Goal: Navigation & Orientation: Find specific page/section

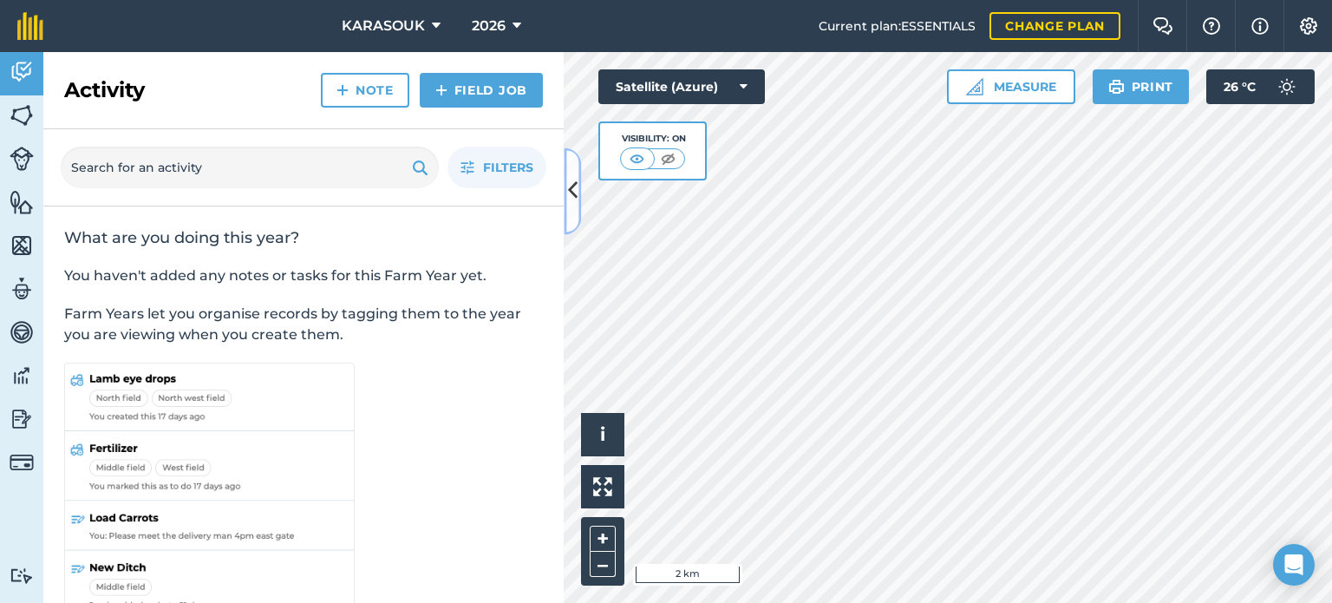
click at [568, 185] on icon at bounding box center [573, 191] width 10 height 30
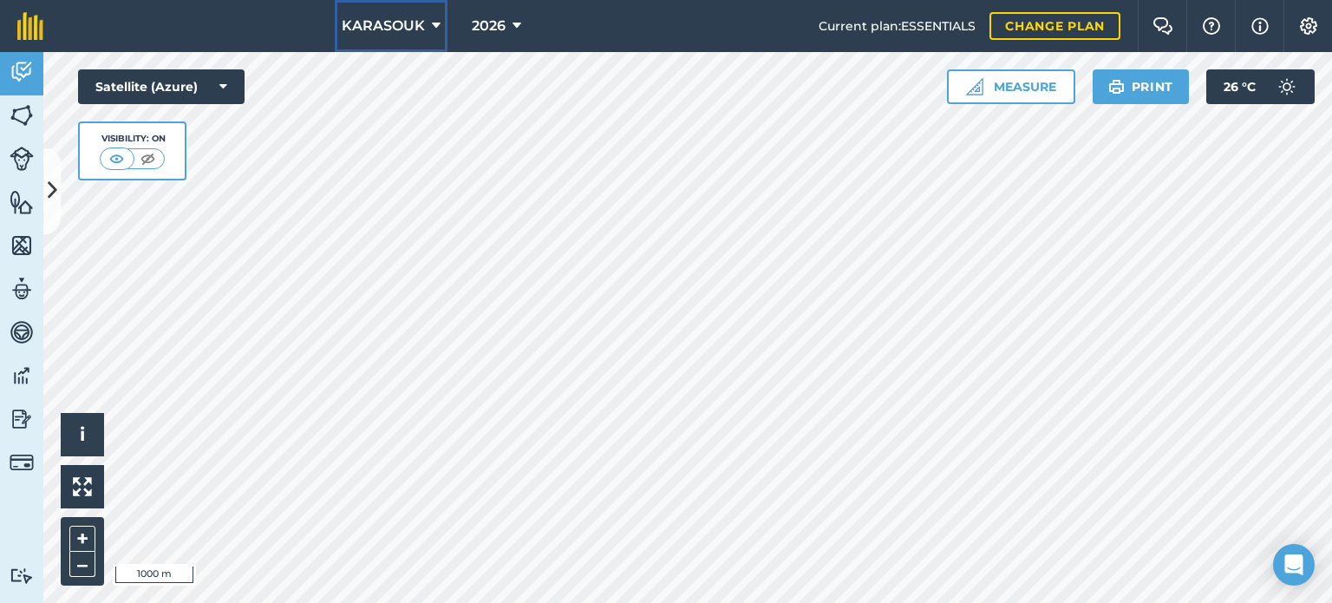
click at [386, 23] on span "KARASOUK" at bounding box center [383, 26] width 83 height 21
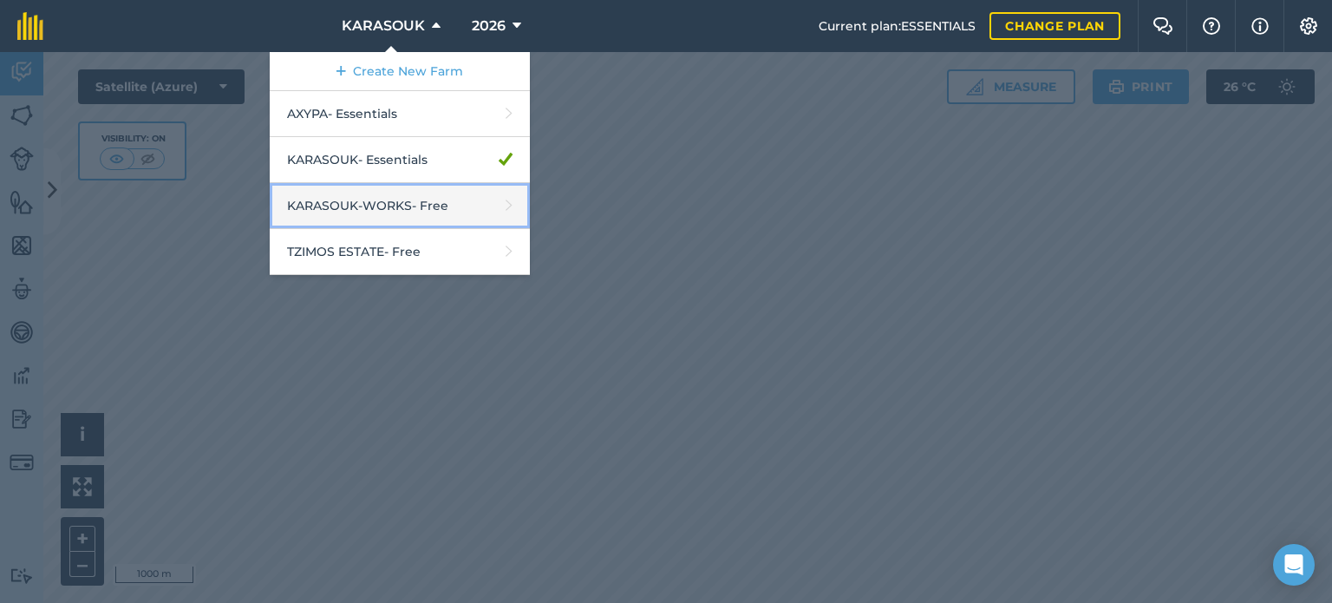
click at [358, 199] on link "KARASOUK-WORKS - Free" at bounding box center [400, 206] width 260 height 46
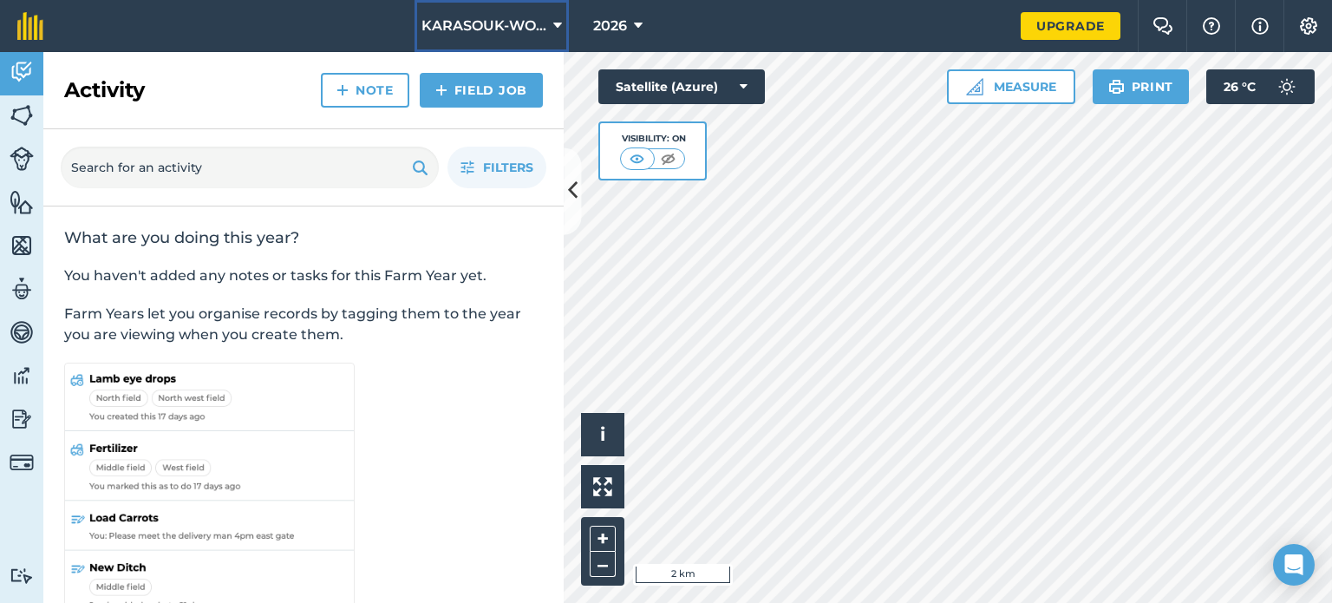
click at [486, 21] on span "KARASOUK-WORKS" at bounding box center [484, 26] width 125 height 21
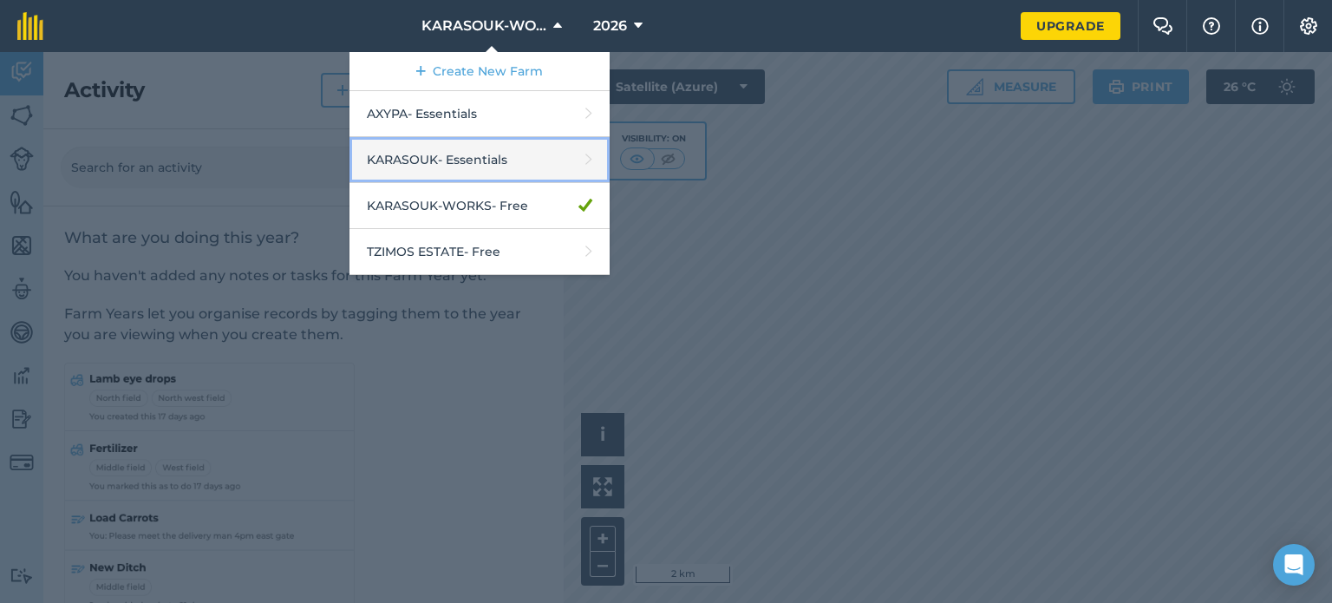
click at [437, 156] on link "KARASOUK - Essentials" at bounding box center [480, 160] width 260 height 46
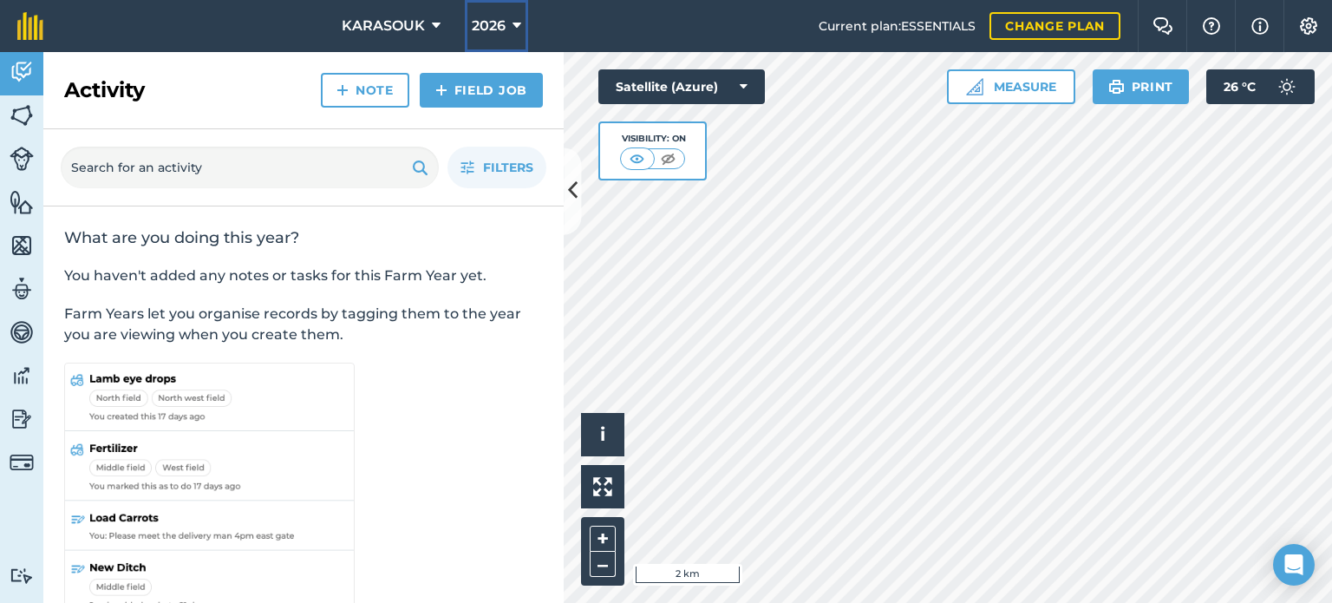
click at [498, 23] on span "2026" at bounding box center [489, 26] width 34 height 21
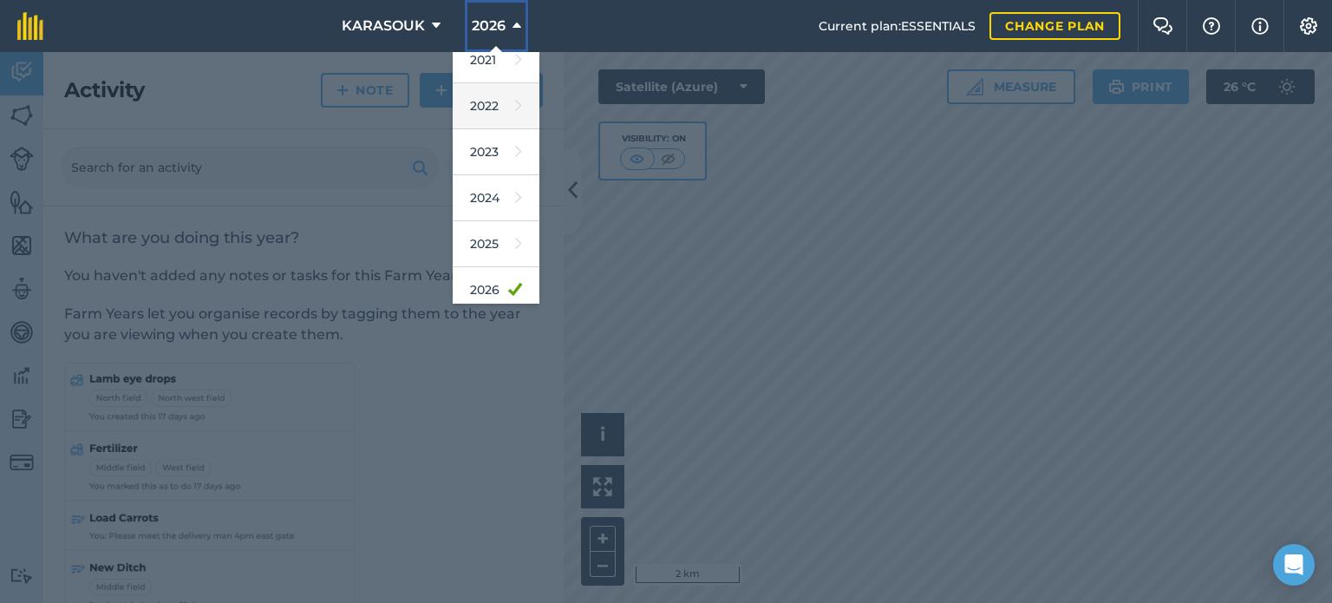
scroll to position [252, 0]
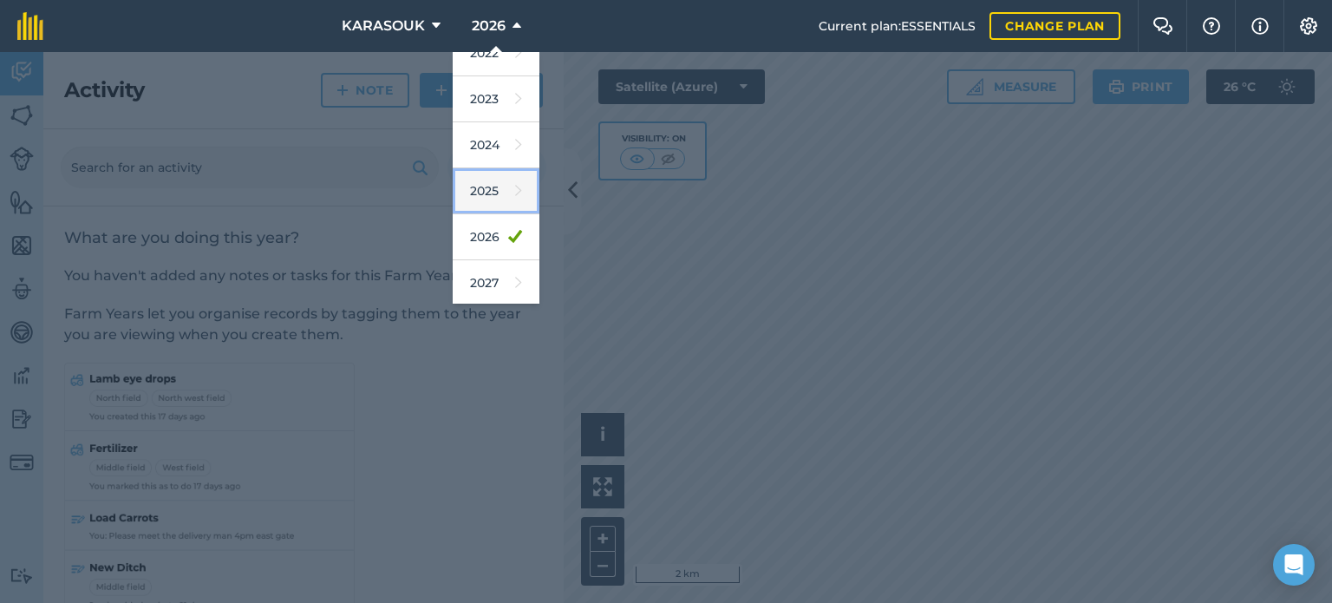
click at [489, 182] on link "2025" at bounding box center [496, 191] width 87 height 46
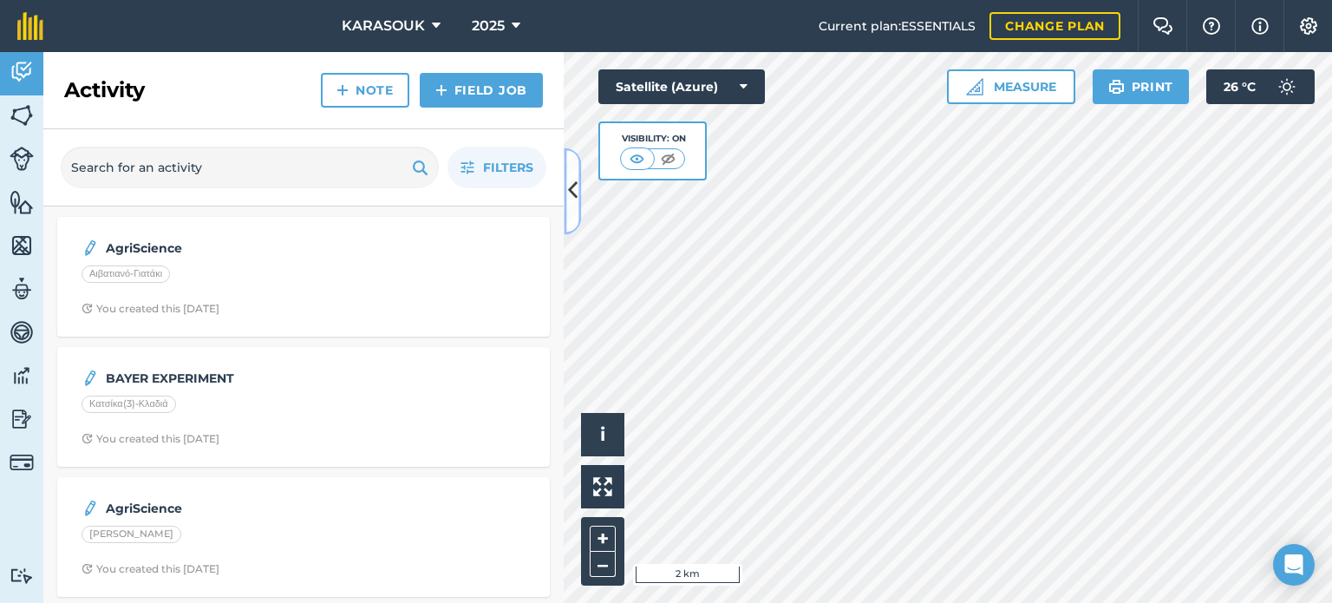
click at [570, 189] on icon at bounding box center [573, 191] width 10 height 30
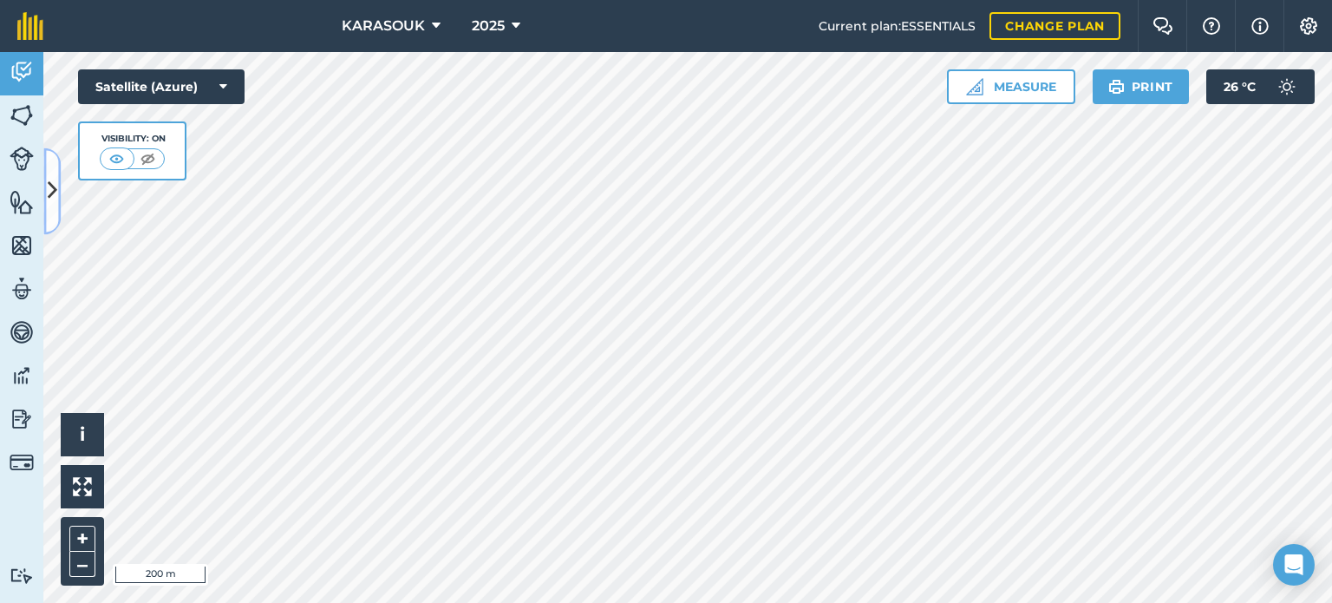
click at [56, 194] on icon at bounding box center [53, 191] width 10 height 30
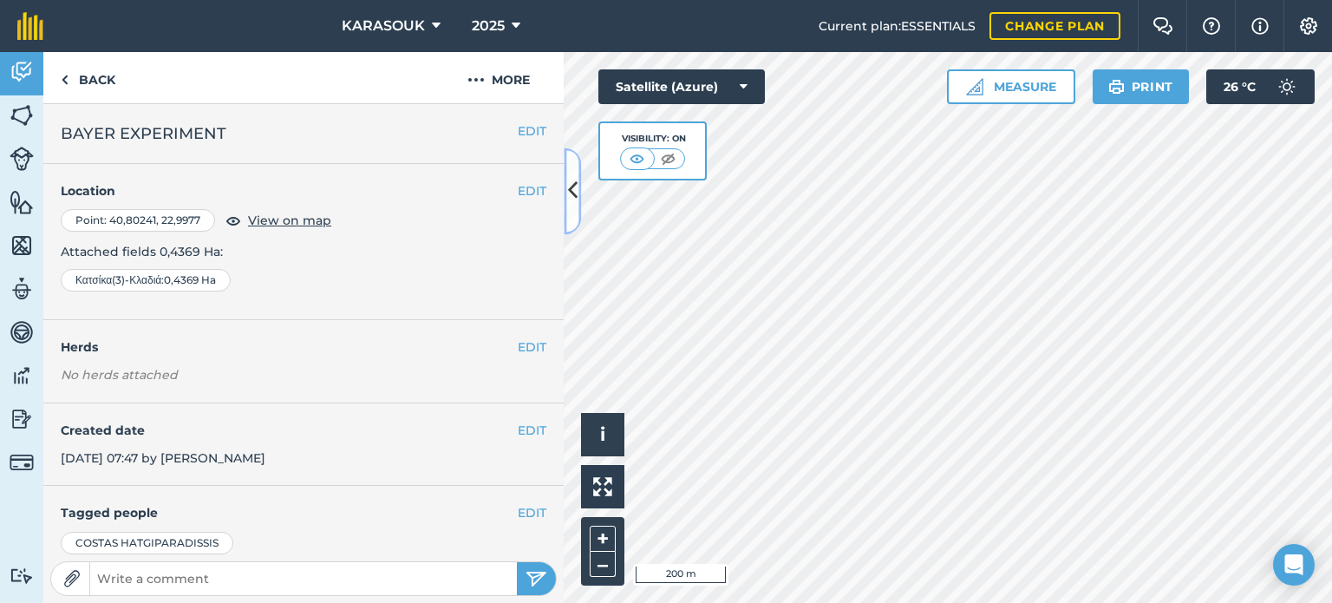
click at [575, 180] on icon at bounding box center [573, 191] width 10 height 30
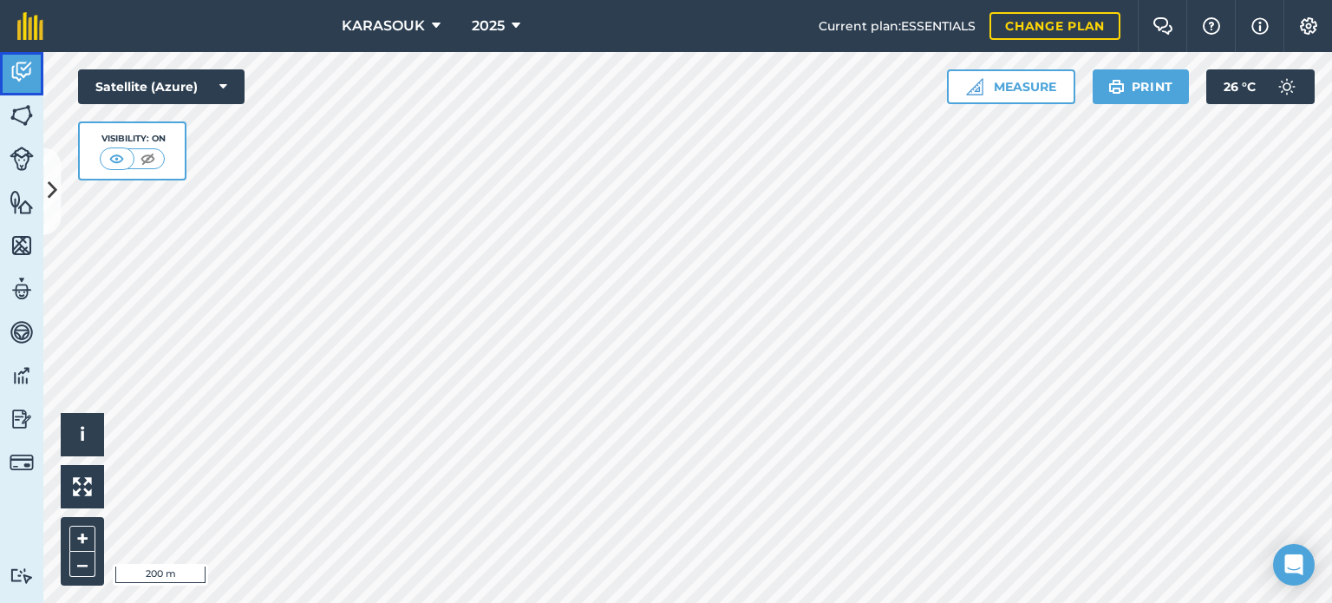
click at [22, 71] on img at bounding box center [22, 72] width 24 height 26
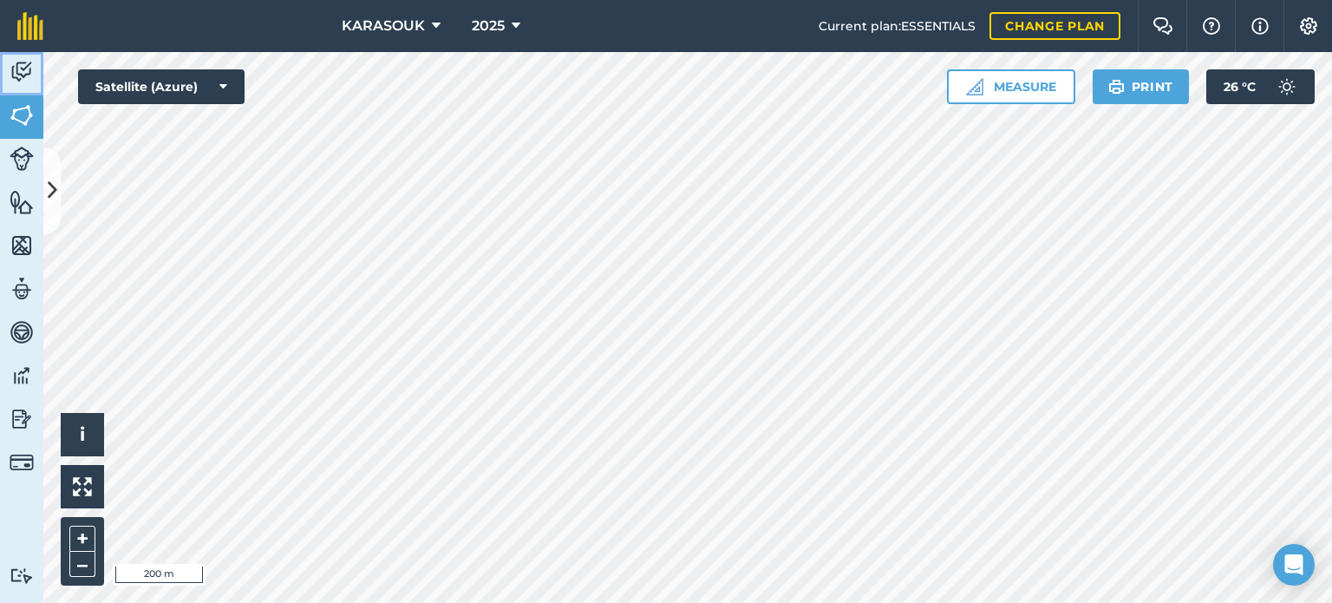
click at [14, 60] on img at bounding box center [22, 72] width 24 height 26
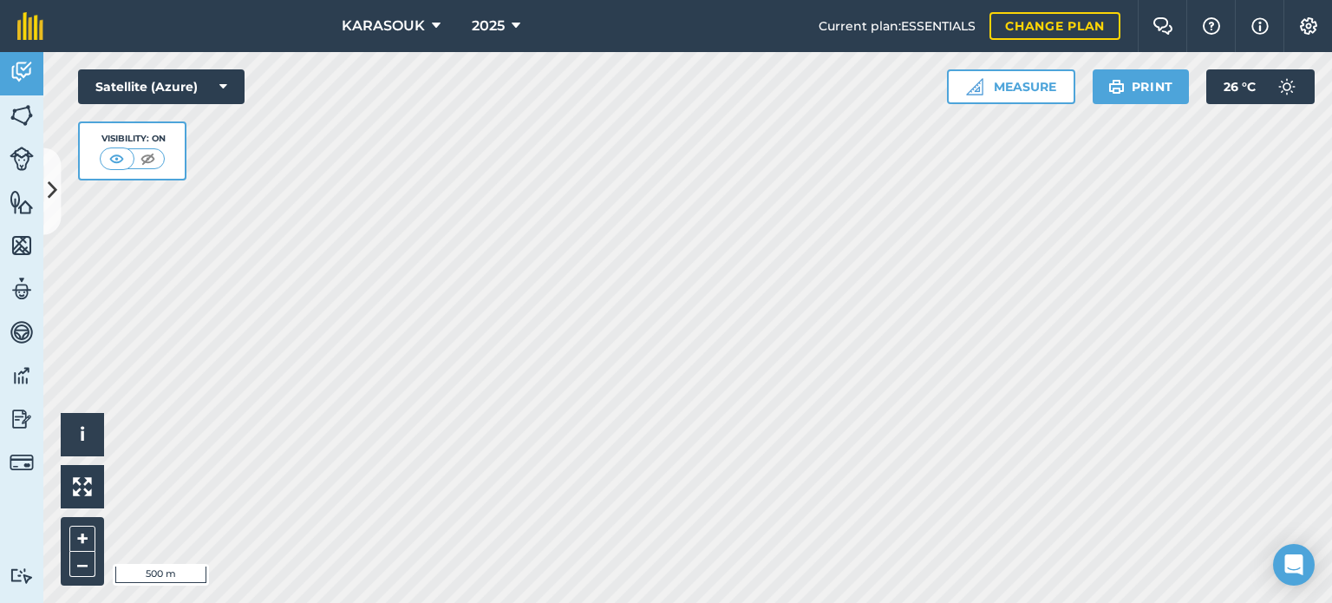
click at [854, 602] on html "KARASOUK 2025 Current plan : ESSENTIALS Change plan Farm Chat Help Info Setting…" at bounding box center [666, 301] width 1332 height 603
click at [836, 41] on div "KARASOUK 2025 Current plan : ESSENTIALS Change plan Farm Chat Help Info Setting…" at bounding box center [666, 301] width 1332 height 603
click at [822, 0] on html "KARASOUK 2025 Current plan : ESSENTIALS Change plan Farm Chat Help Info Setting…" at bounding box center [666, 301] width 1332 height 603
click at [838, 29] on div "KARASOUK 2025 Current plan : ESSENTIALS Change plan Farm Chat Help Info Setting…" at bounding box center [666, 301] width 1332 height 603
click at [912, 51] on div "KARASOUK 2025 Current plan : ESSENTIALS Change plan Farm Chat Help Info Setting…" at bounding box center [666, 301] width 1332 height 603
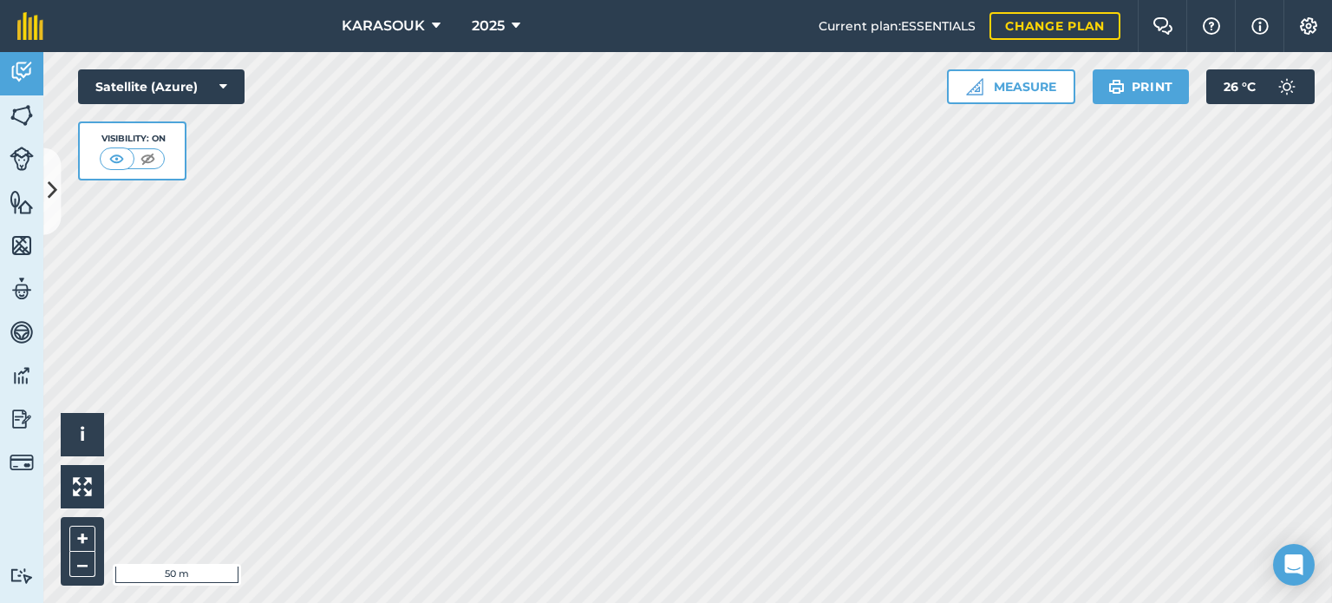
click at [912, 19] on div "KARASOUK 2025 Current plan : ESSENTIALS Change plan Farm Chat Help Info Setting…" at bounding box center [666, 301] width 1332 height 603
click at [840, 3] on div "KARASOUK 2025 Current plan : ESSENTIALS Change plan Farm Chat Help Info Setting…" at bounding box center [666, 301] width 1332 height 603
click at [738, 0] on html "KARASOUK 2025 Current plan : ESSENTIALS Change plan Farm Chat Help Info Setting…" at bounding box center [666, 301] width 1332 height 603
click at [644, 0] on html "KARASOUK 2025 Current plan : ESSENTIALS Change plan Farm Chat Help Info Setting…" at bounding box center [666, 301] width 1332 height 603
click at [746, 29] on div "KARASOUK 2025 Current plan : ESSENTIALS Change plan Farm Chat Help Info Setting…" at bounding box center [666, 301] width 1332 height 603
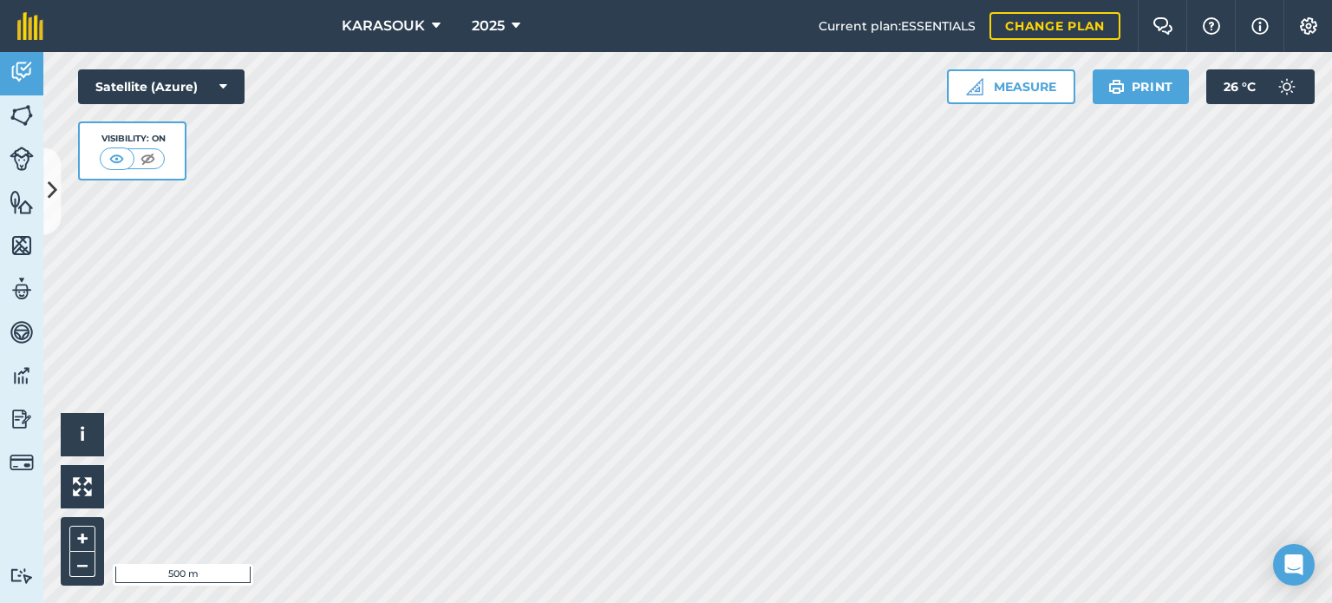
drag, startPoint x: 989, startPoint y: 38, endPoint x: 456, endPoint y: 29, distance: 532.7
click at [456, 29] on div "KARASOUK 2025 Current plan : ESSENTIALS Change plan Farm Chat Help Info Setting…" at bounding box center [666, 301] width 1332 height 603
click at [513, 21] on icon at bounding box center [516, 26] width 9 height 21
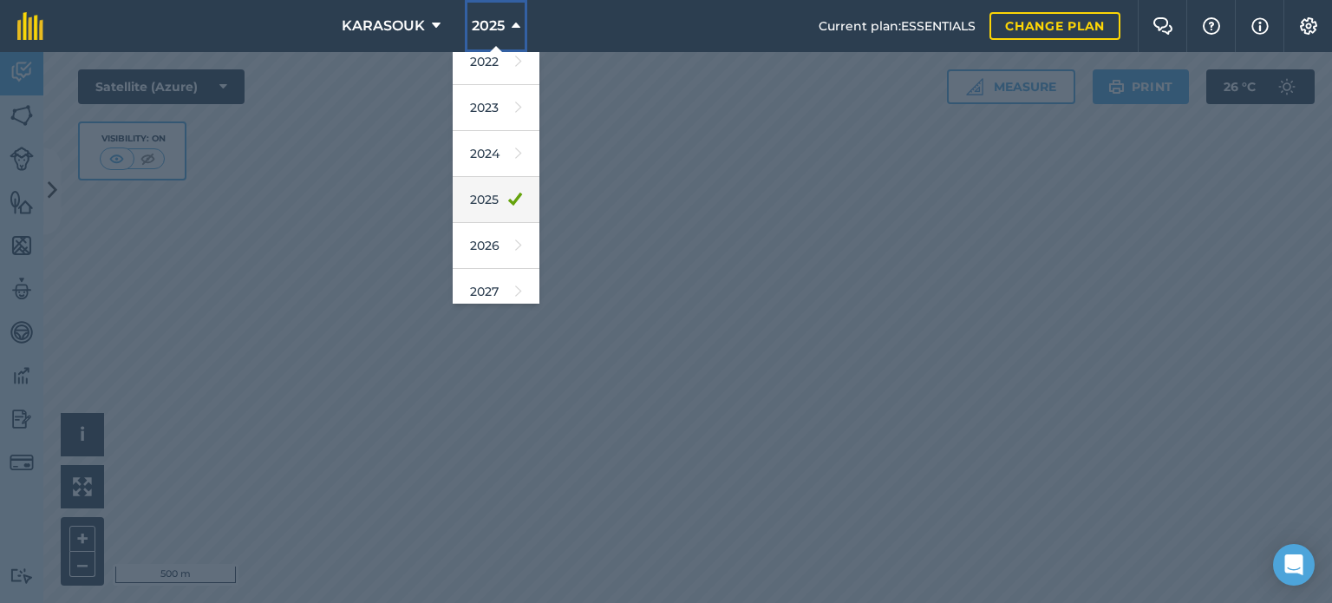
scroll to position [252, 0]
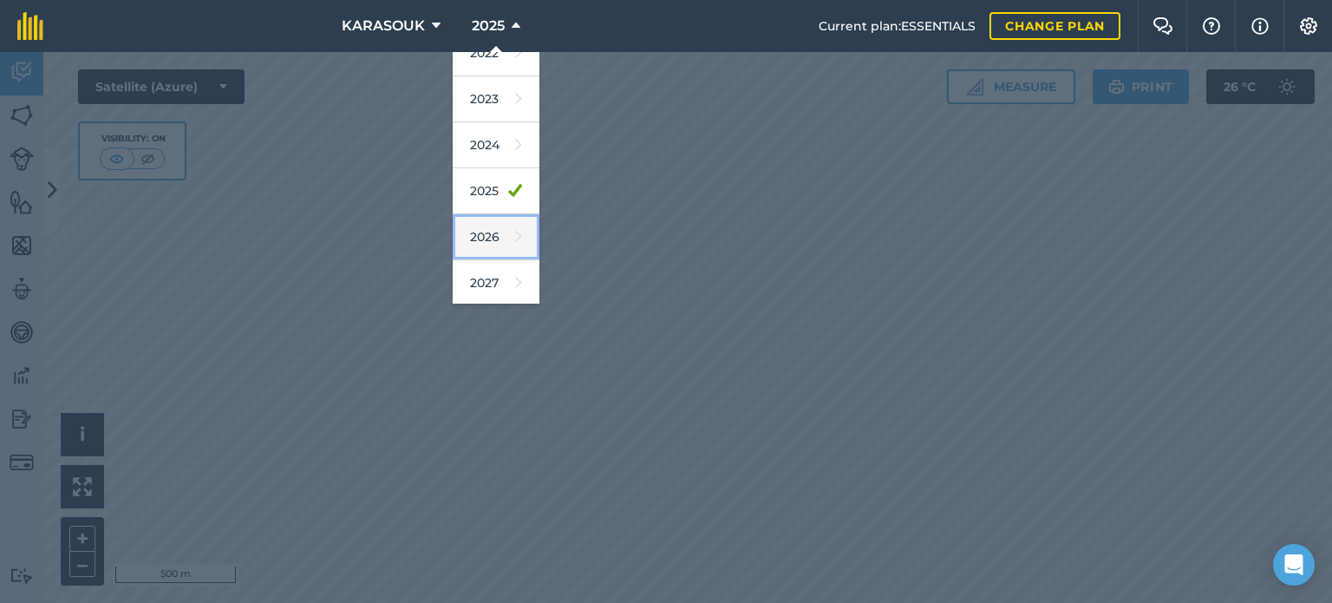
click at [515, 225] on icon at bounding box center [518, 237] width 7 height 24
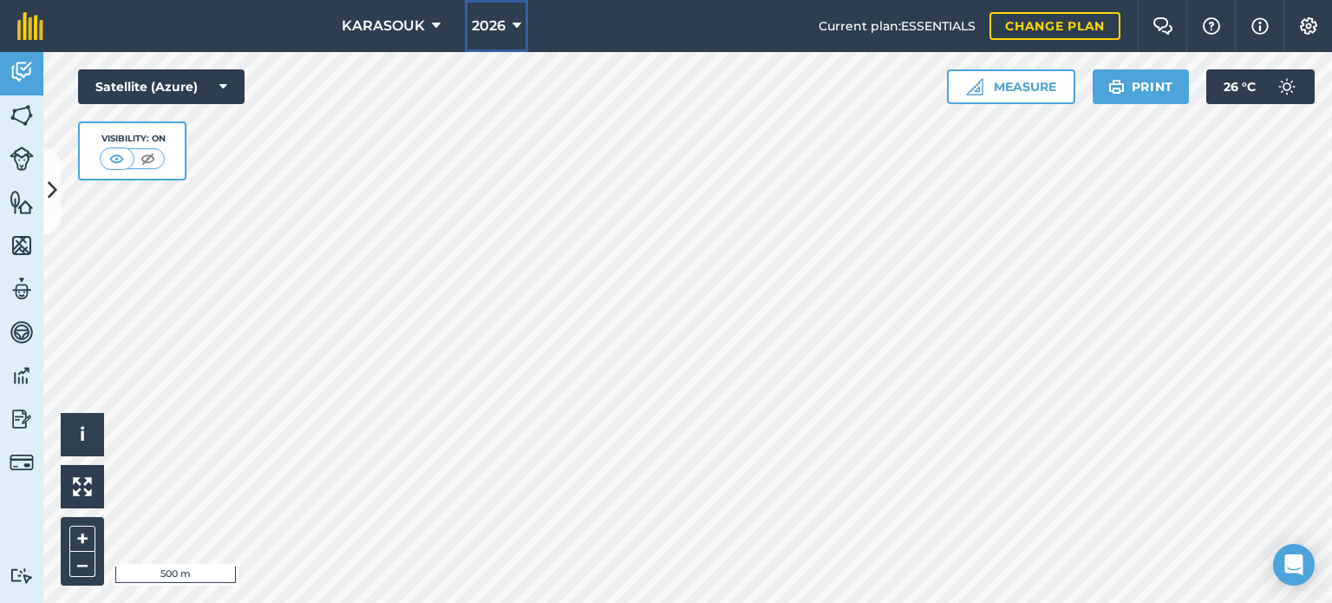
click at [507, 26] on button "2026" at bounding box center [496, 26] width 63 height 52
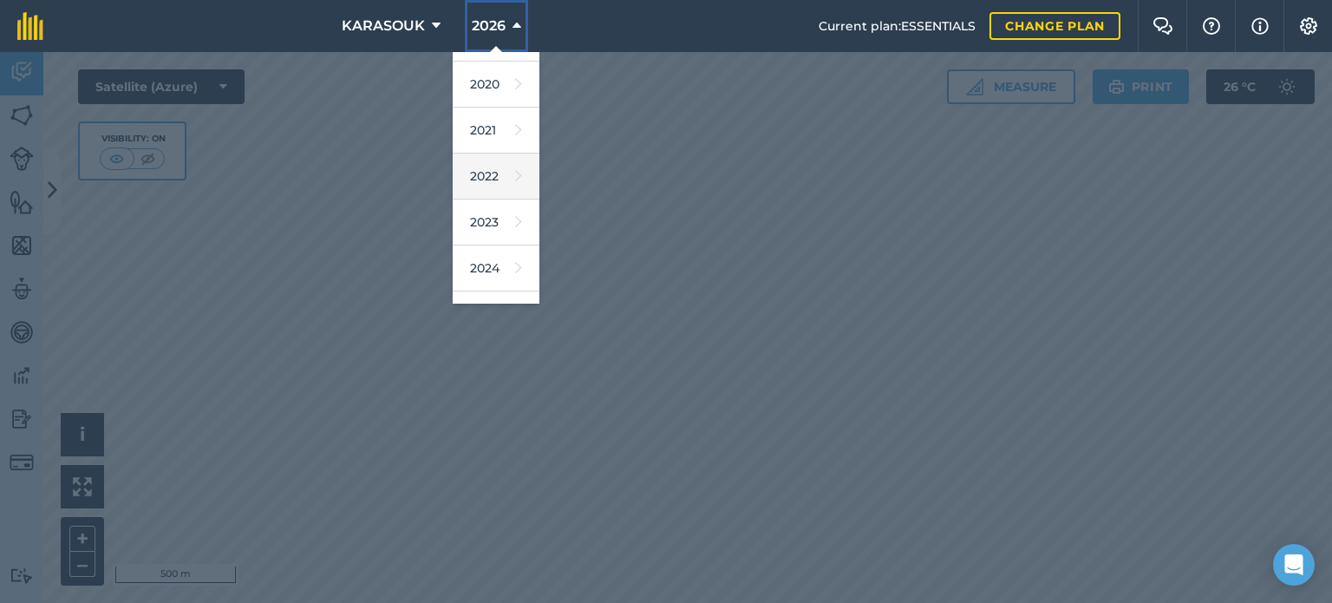
scroll to position [173, 0]
click at [486, 258] on link "2025" at bounding box center [496, 269] width 87 height 46
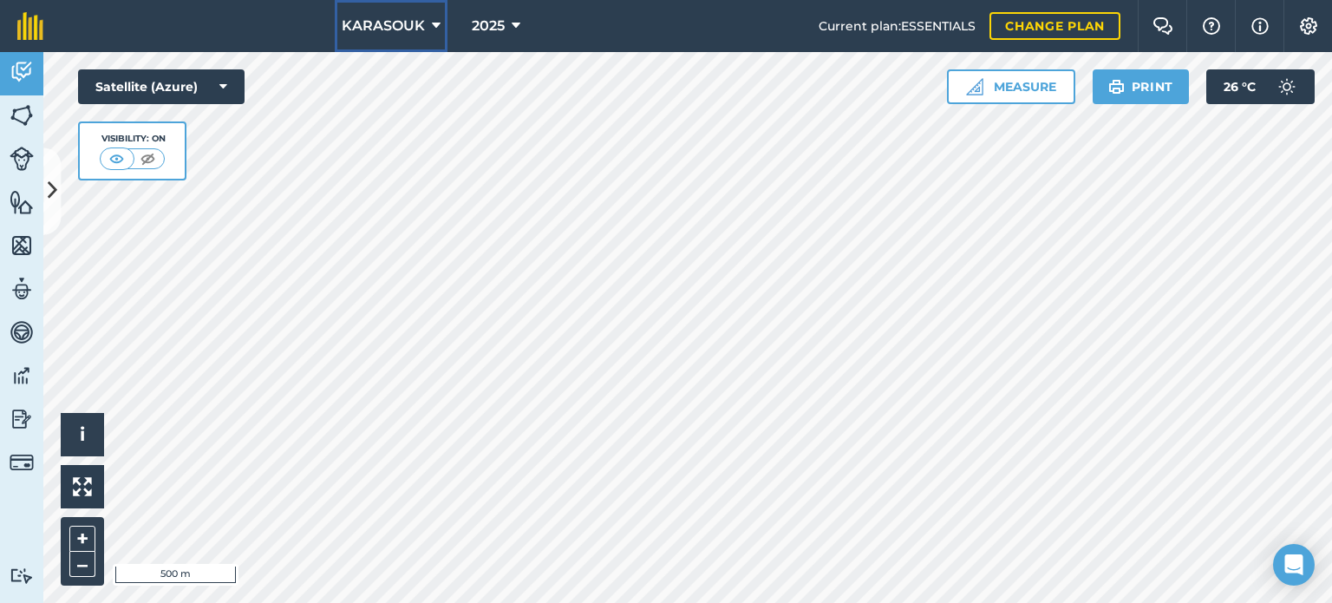
click at [385, 37] on button "KARASOUK" at bounding box center [391, 26] width 113 height 52
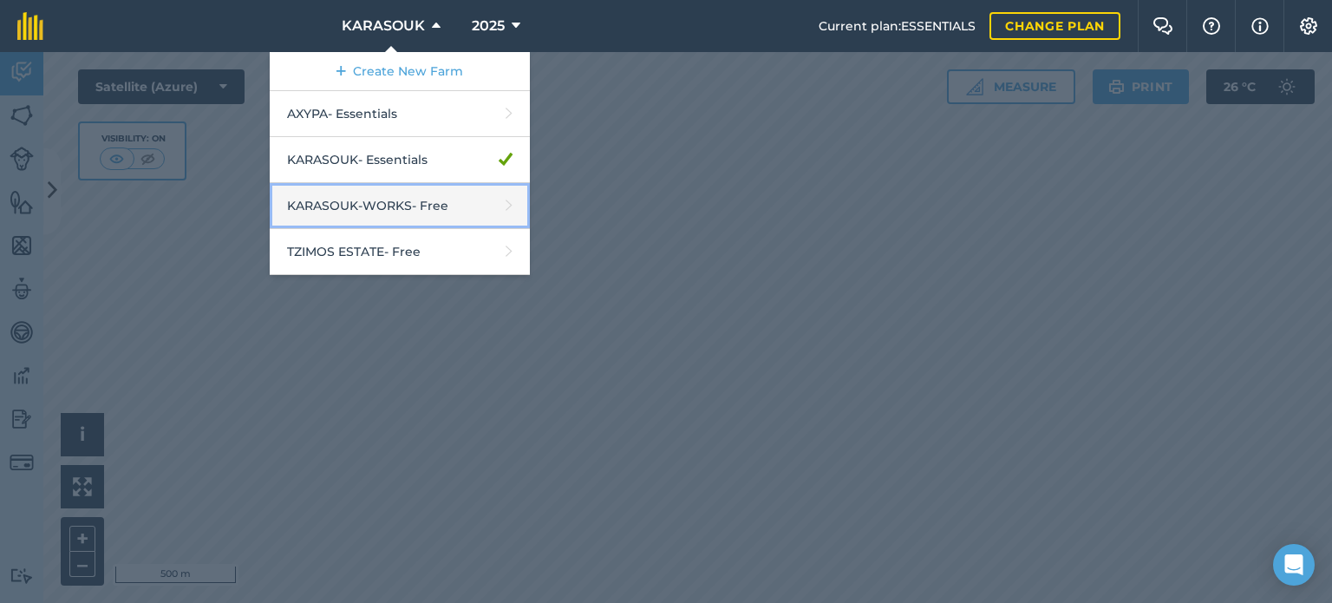
click at [363, 199] on link "KARASOUK-WORKS - Free" at bounding box center [400, 206] width 260 height 46
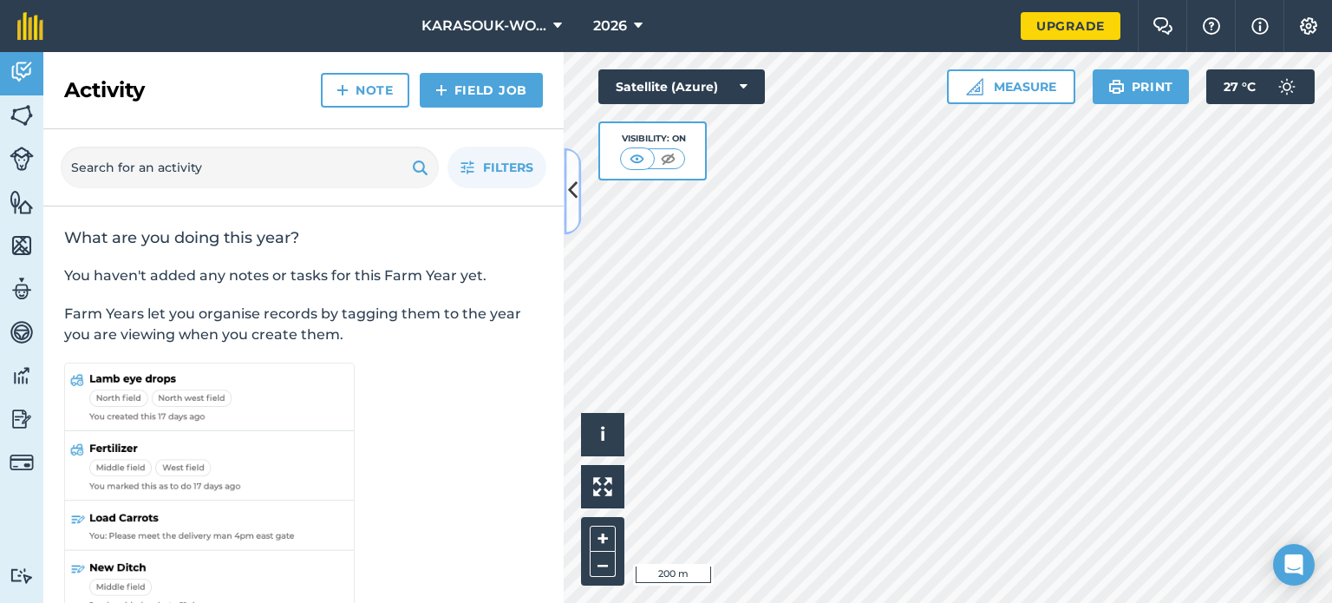
click at [574, 180] on icon at bounding box center [573, 191] width 10 height 30
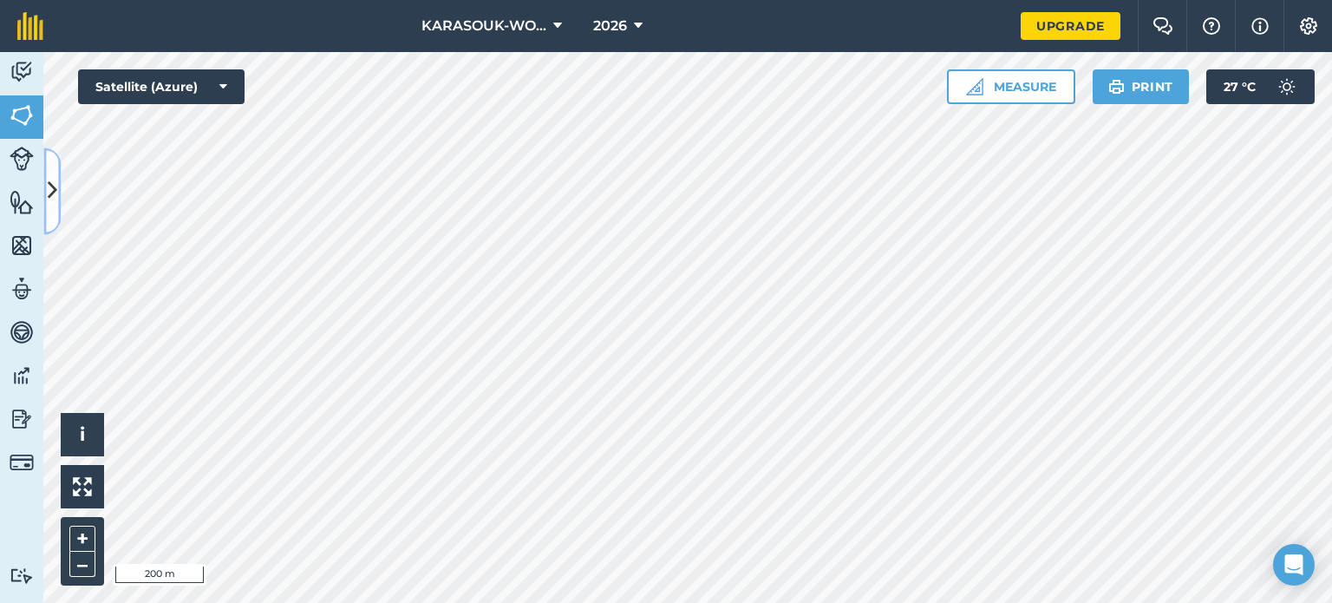
click at [53, 185] on icon at bounding box center [53, 191] width 10 height 30
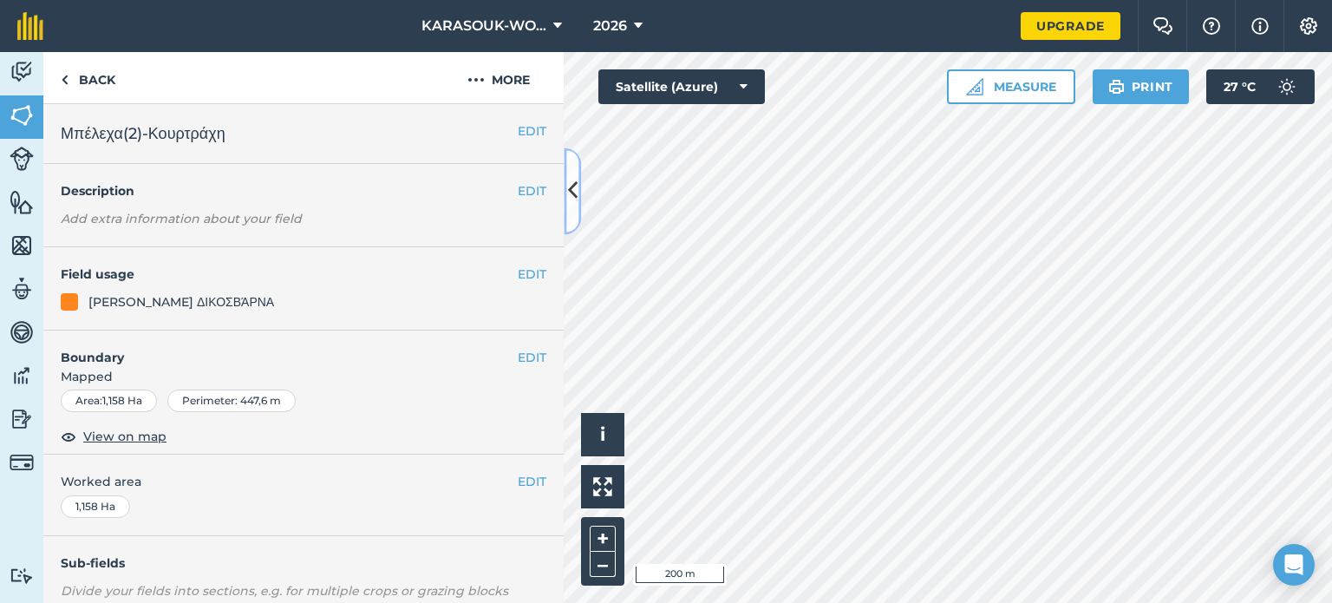
click at [573, 197] on icon at bounding box center [573, 191] width 10 height 30
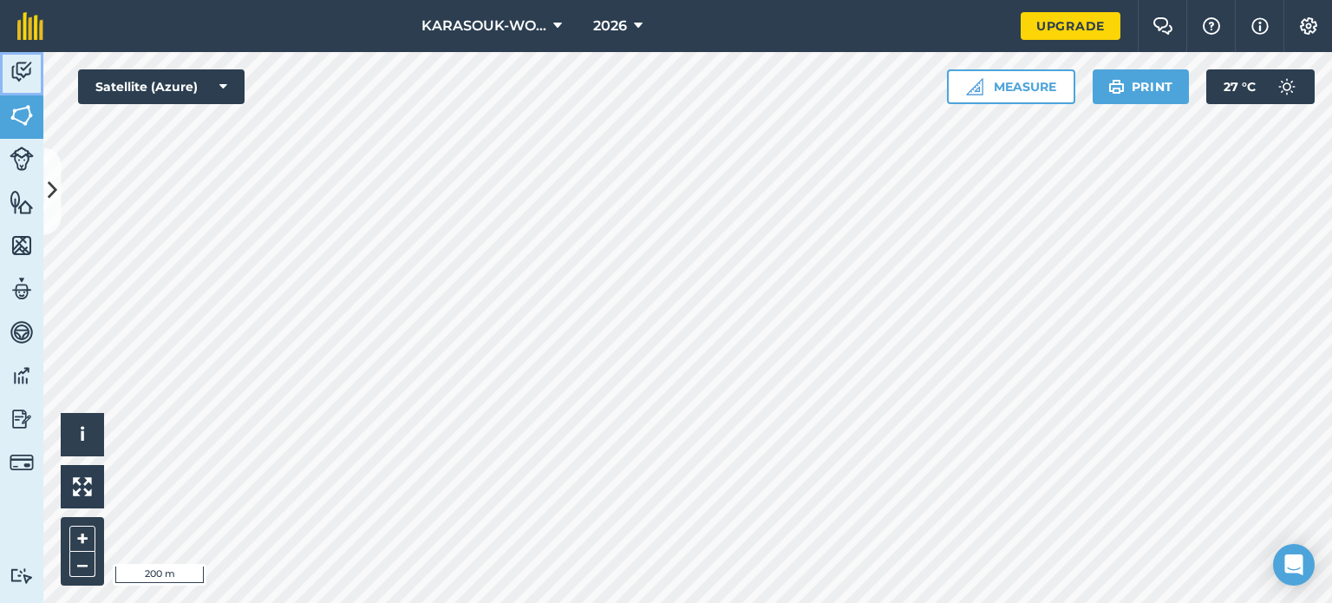
click at [20, 78] on img at bounding box center [22, 72] width 24 height 26
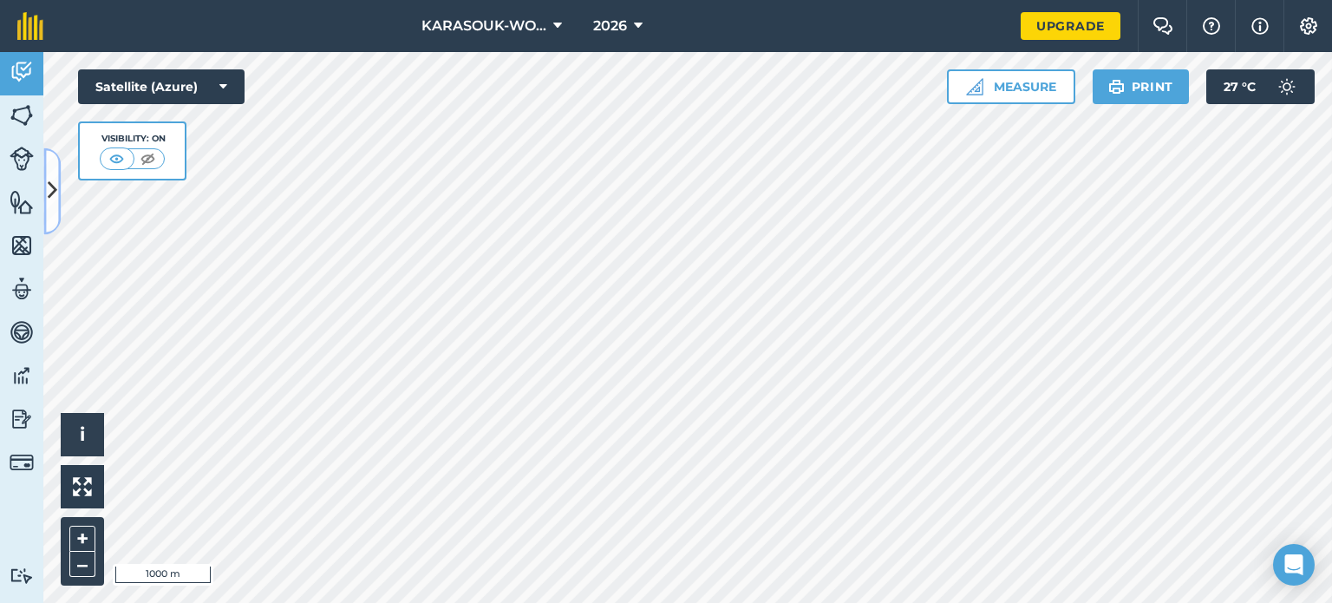
click at [56, 180] on icon at bounding box center [53, 191] width 10 height 30
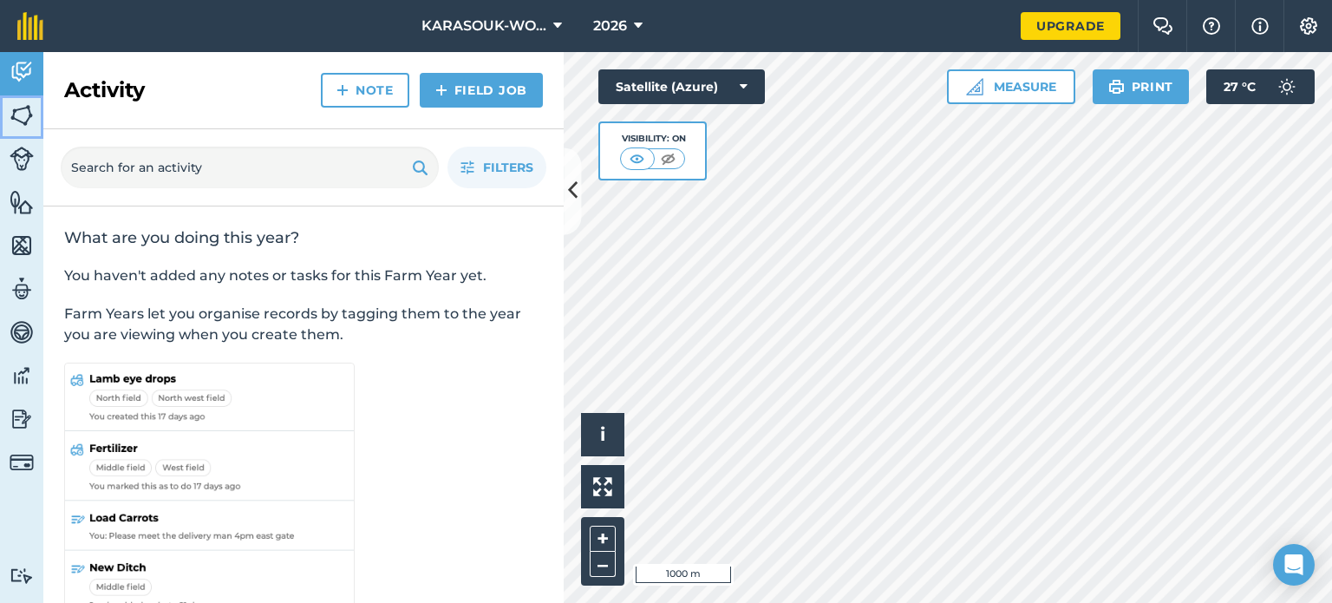
click at [26, 114] on img at bounding box center [22, 115] width 24 height 26
